Goal: Navigation & Orientation: Find specific page/section

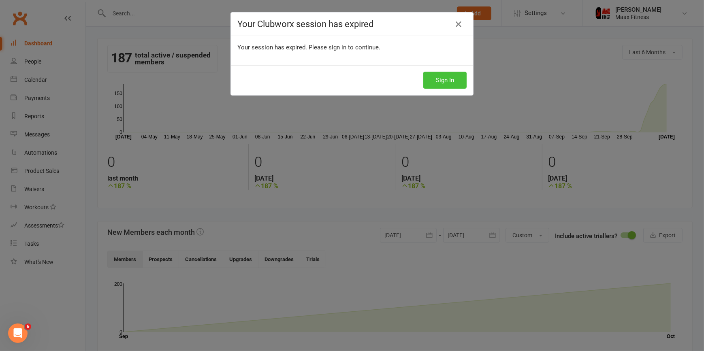
click at [446, 83] on button "Sign In" at bounding box center [444, 80] width 43 height 17
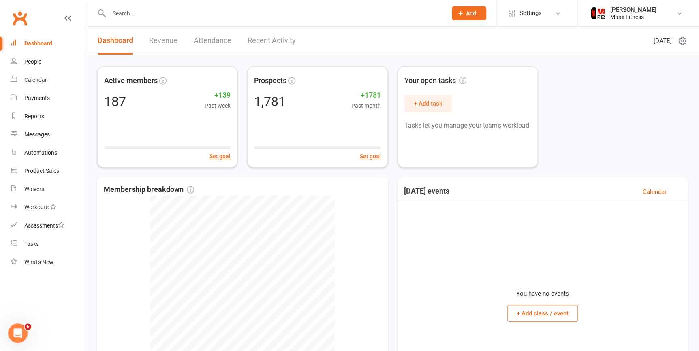
click at [165, 40] on link "Revenue" at bounding box center [163, 41] width 28 height 28
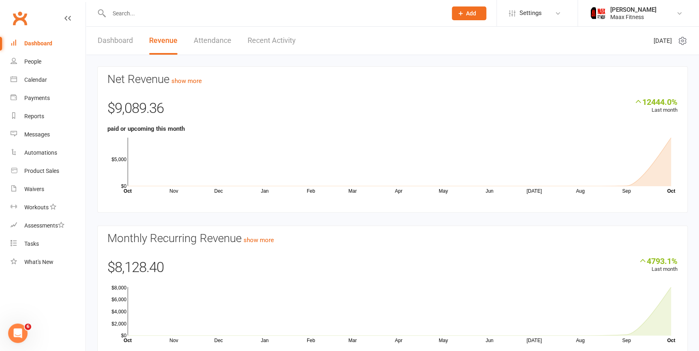
click at [121, 39] on link "Dashboard" at bounding box center [115, 41] width 35 height 28
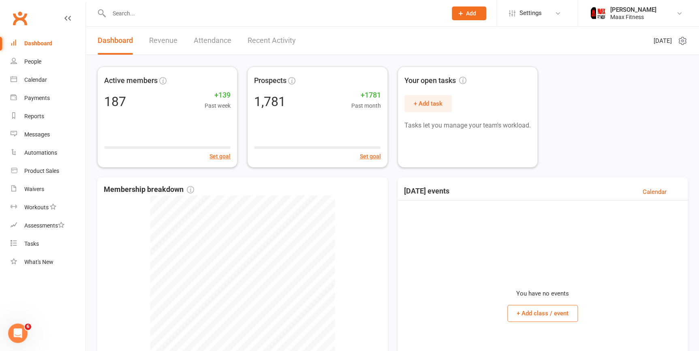
click at [159, 39] on link "Revenue" at bounding box center [163, 41] width 28 height 28
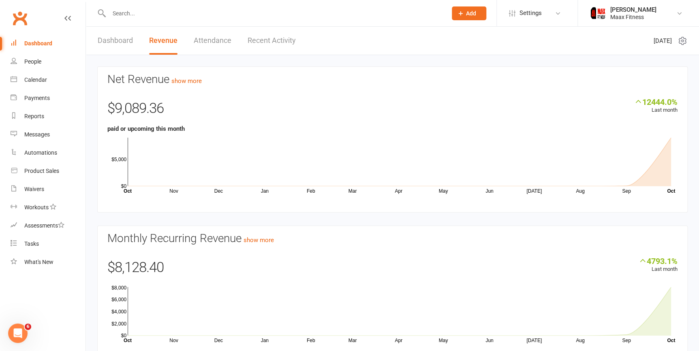
click at [118, 42] on link "Dashboard" at bounding box center [115, 41] width 35 height 28
